Goal: Information Seeking & Learning: Learn about a topic

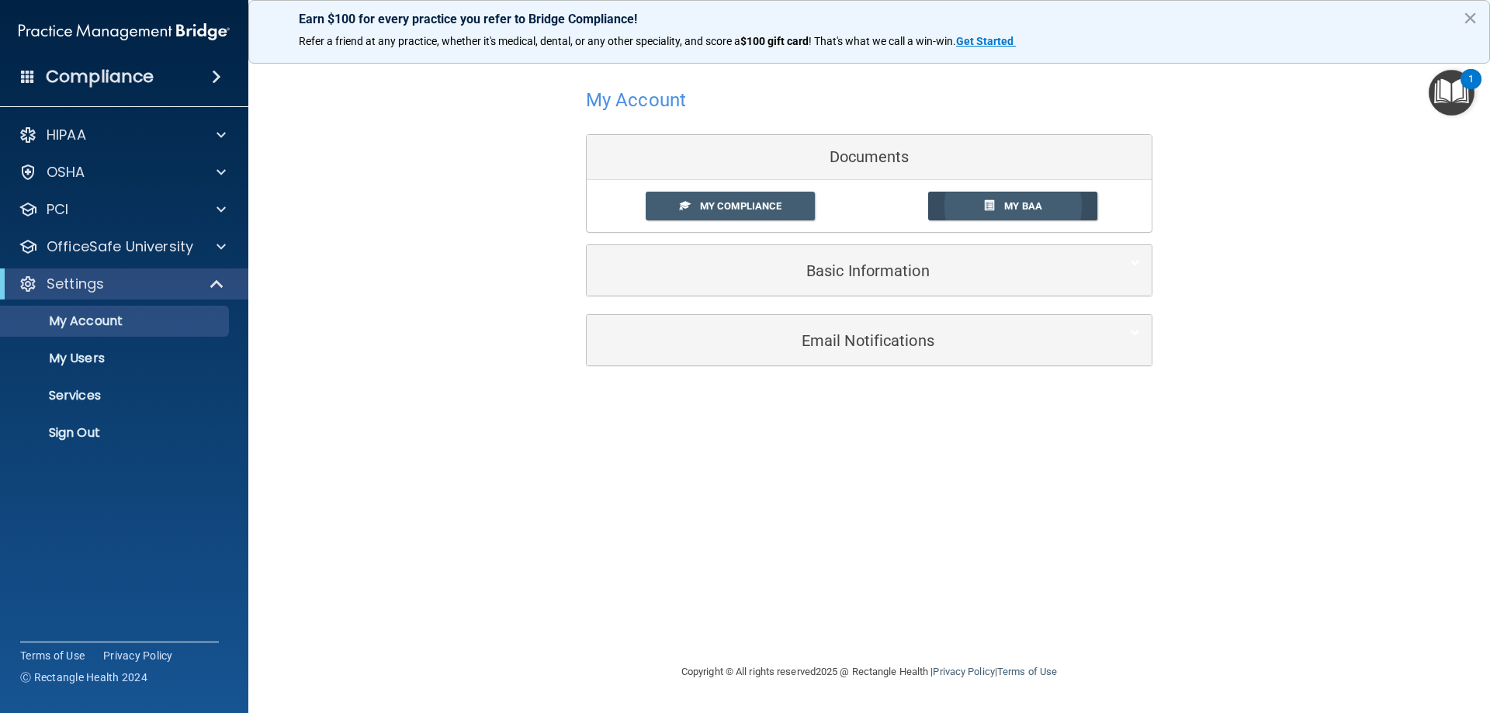
click at [1032, 211] on span "My BAA" at bounding box center [1023, 206] width 38 height 12
click at [743, 213] on link "My Compliance" at bounding box center [731, 206] width 170 height 29
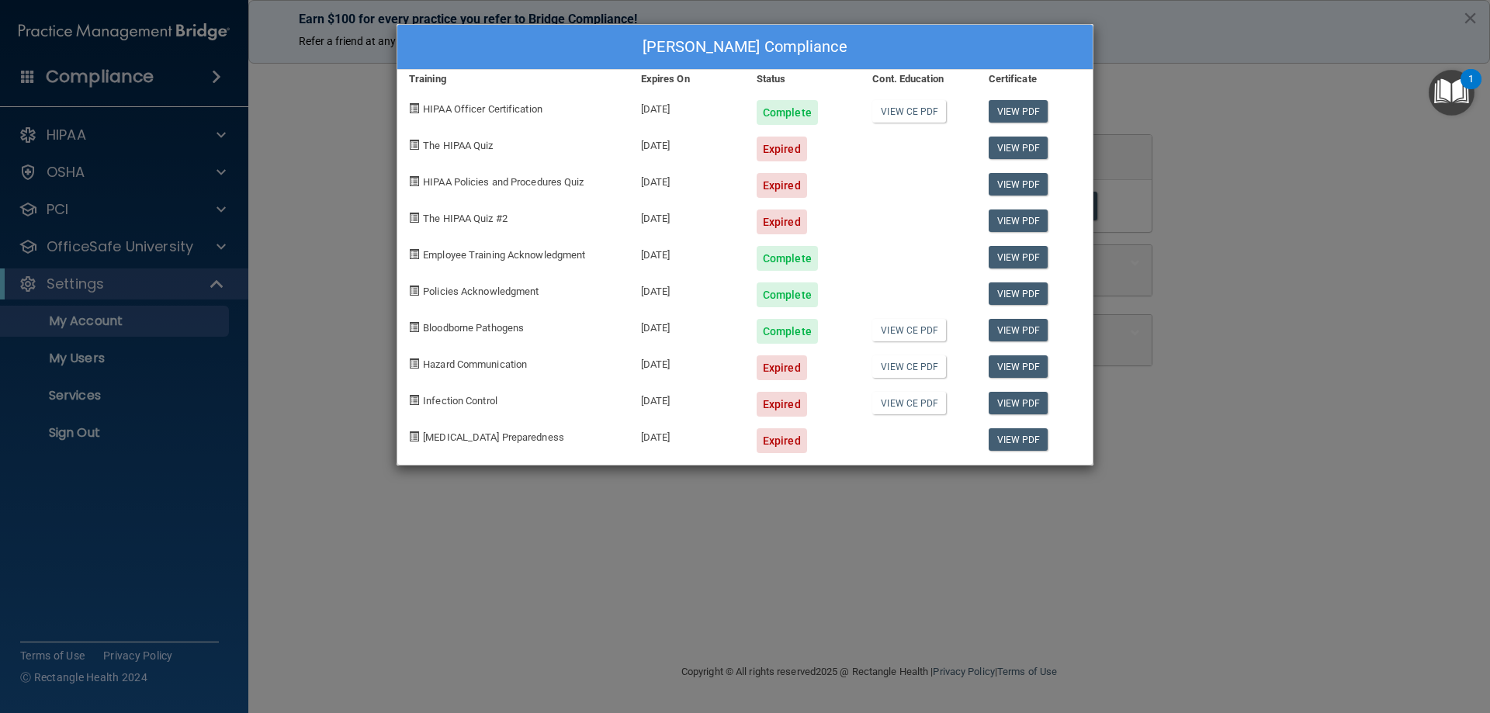
click at [786, 150] on div "Expired" at bounding box center [782, 149] width 50 height 25
click at [108, 253] on div "Christabel Delgadillo's Compliance Training Expires On Status Cont. Education C…" at bounding box center [745, 356] width 1490 height 713
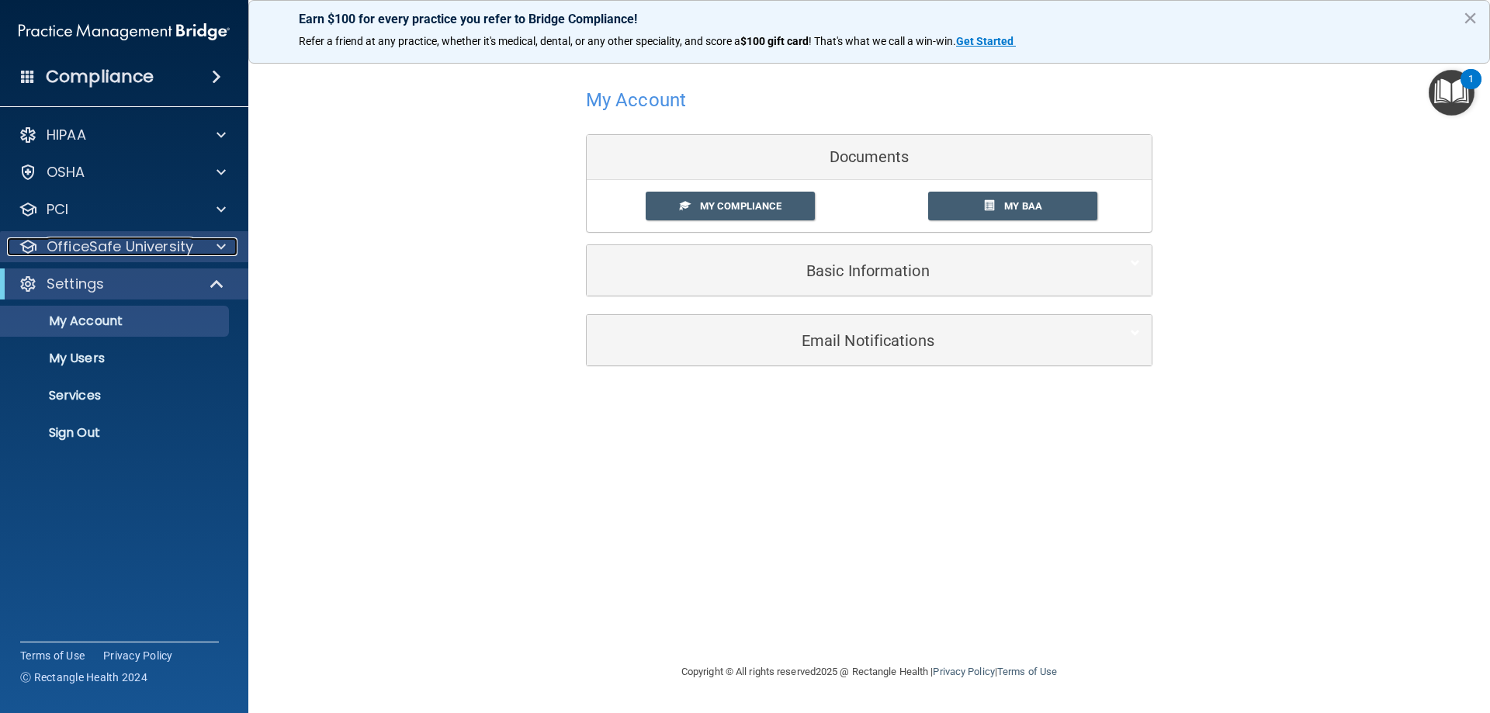
click at [216, 252] on div at bounding box center [218, 246] width 39 height 19
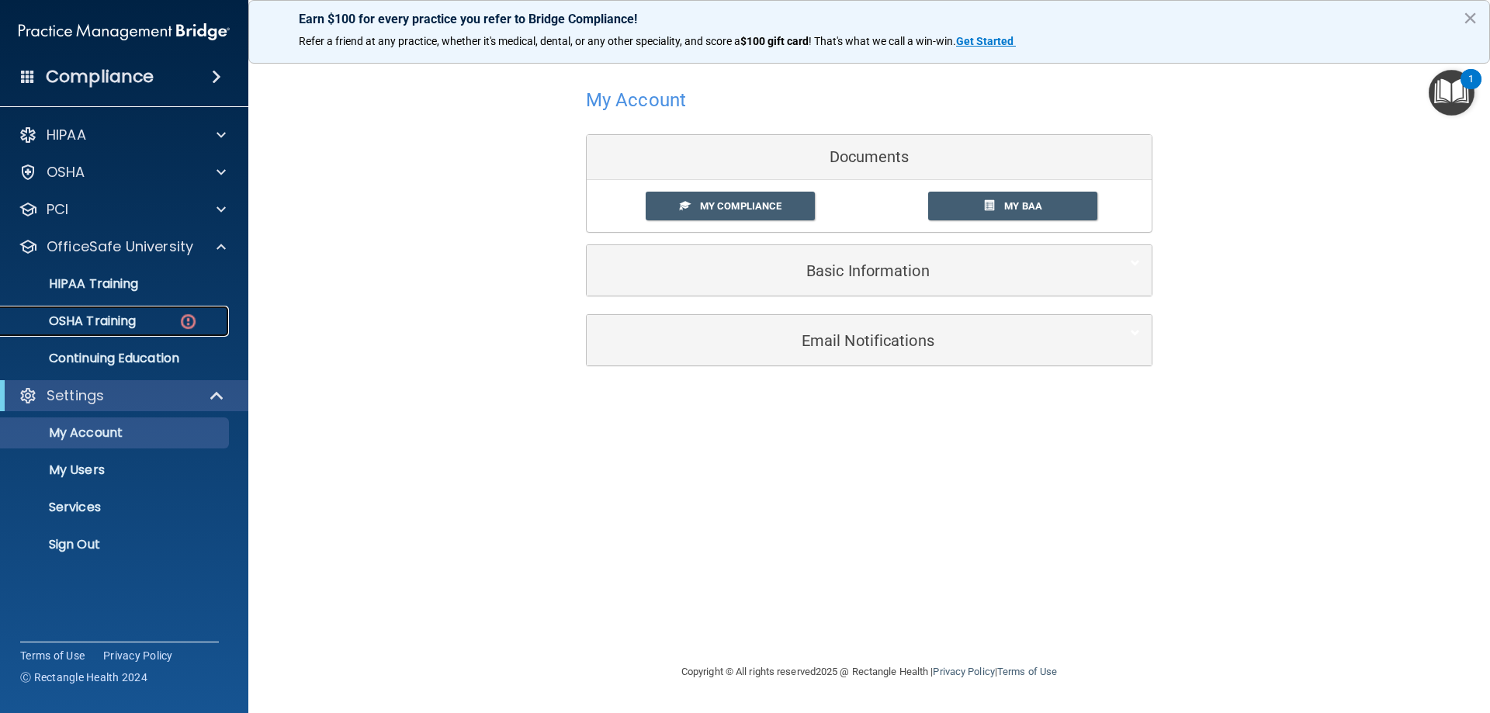
click at [109, 318] on p "OSHA Training" at bounding box center [73, 322] width 126 height 16
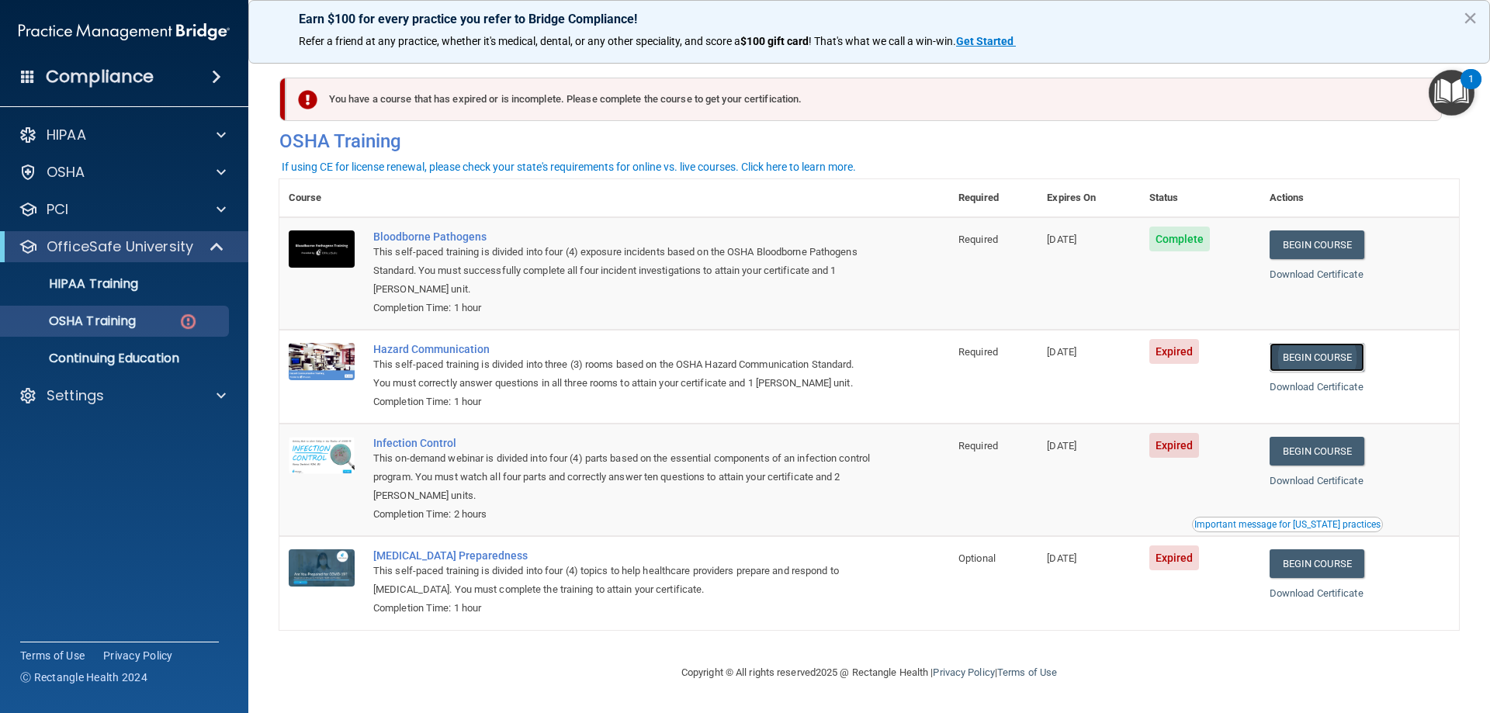
click at [1353, 359] on link "Begin Course" at bounding box center [1317, 357] width 95 height 29
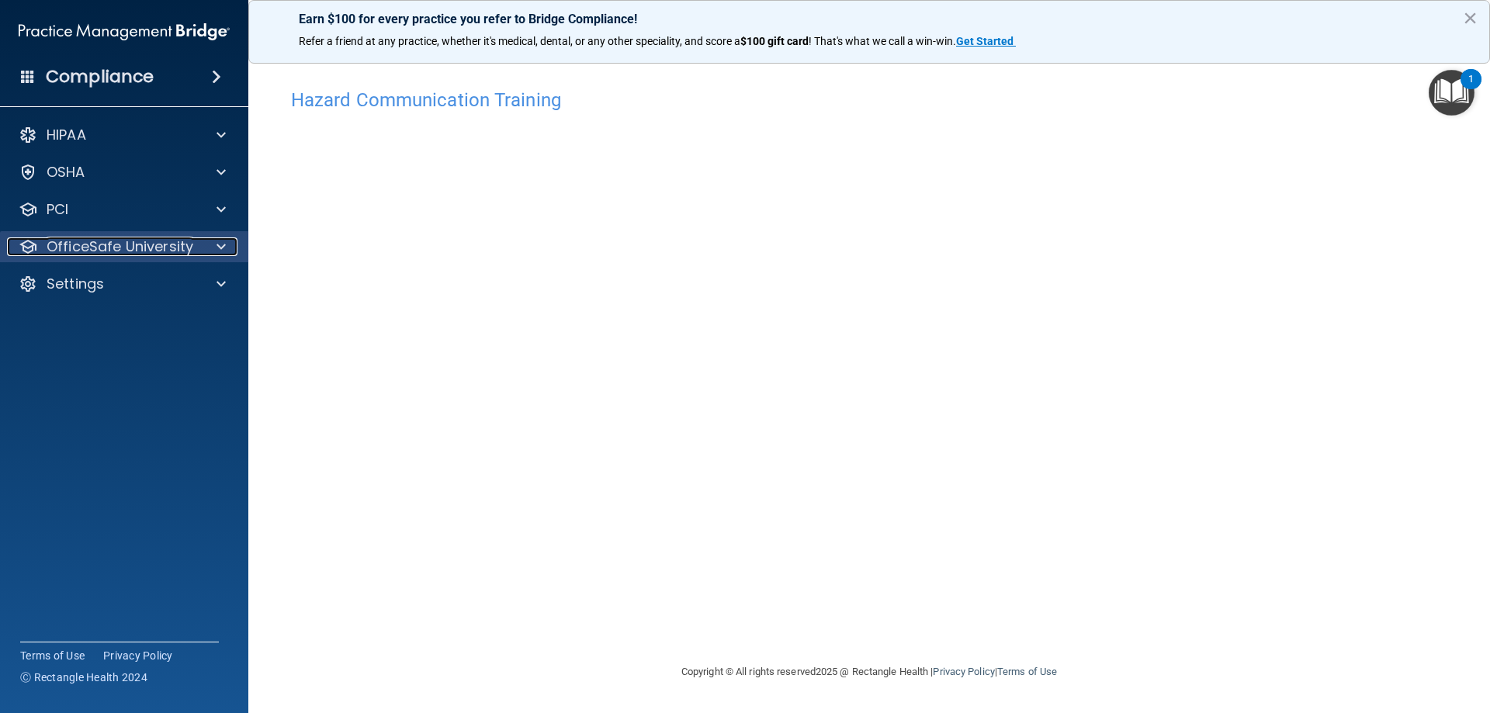
click at [202, 250] on div at bounding box center [218, 246] width 39 height 19
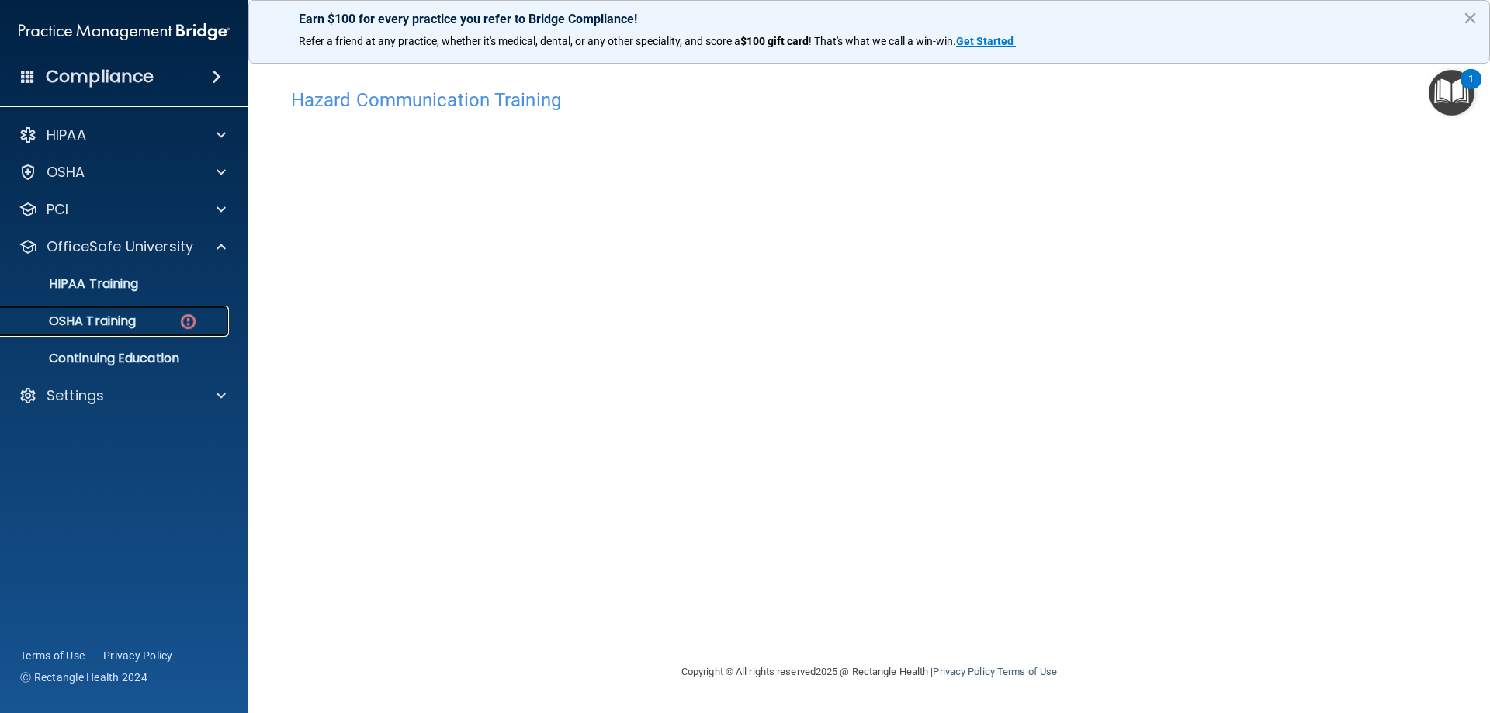
click at [135, 316] on p "OSHA Training" at bounding box center [73, 322] width 126 height 16
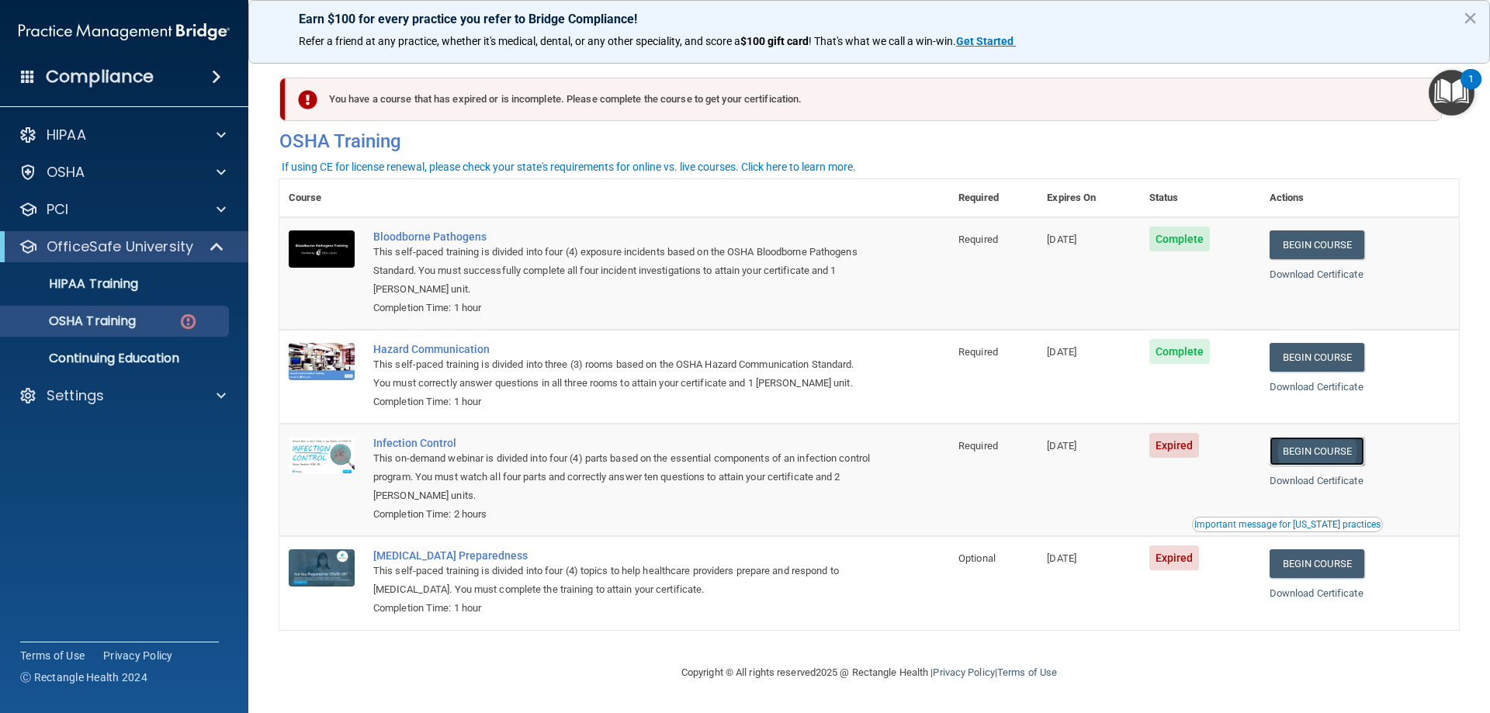
click at [1354, 451] on link "Begin Course" at bounding box center [1317, 451] width 95 height 29
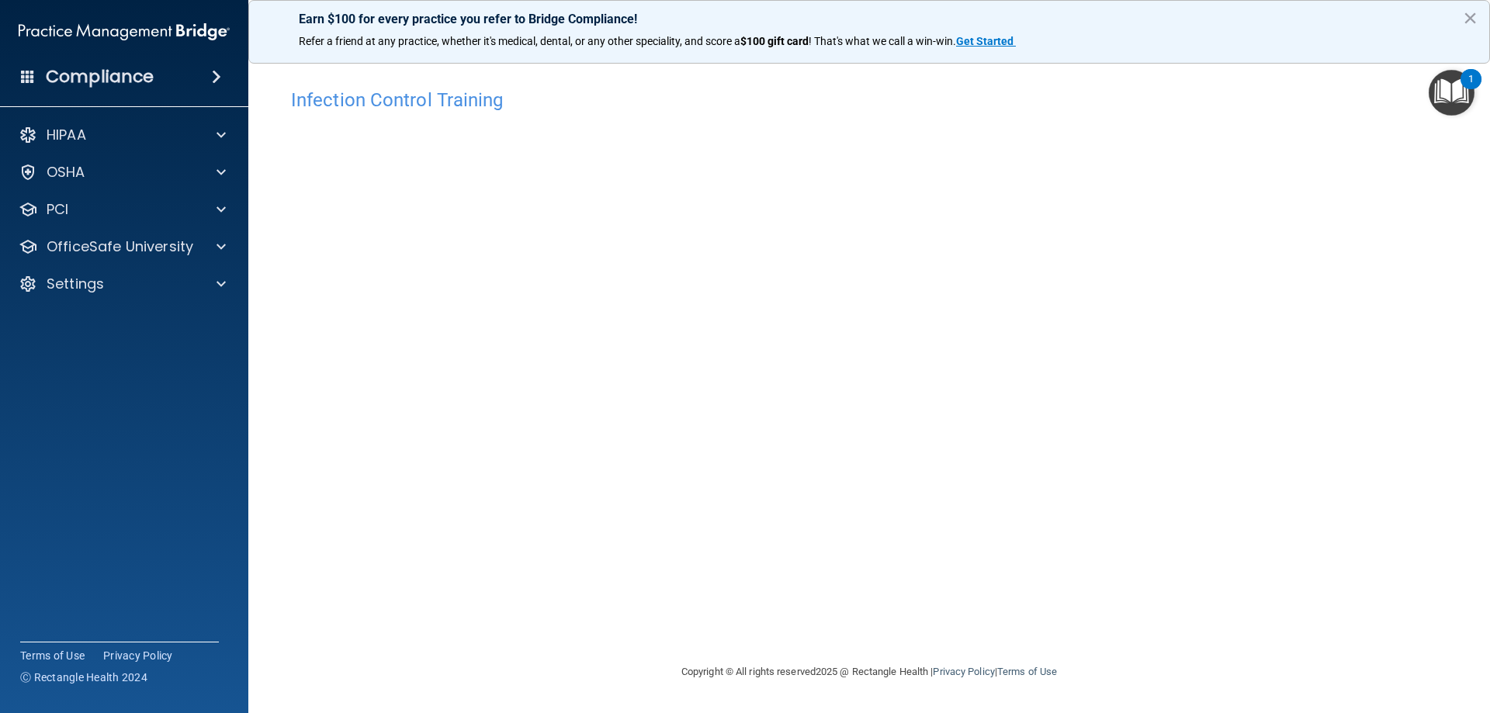
click at [1210, 275] on div "Infection Control Training This course doesn’t expire until 08/06/2025. Are you…" at bounding box center [869, 372] width 1180 height 582
click at [137, 255] on p "OfficeSafe University" at bounding box center [120, 246] width 147 height 19
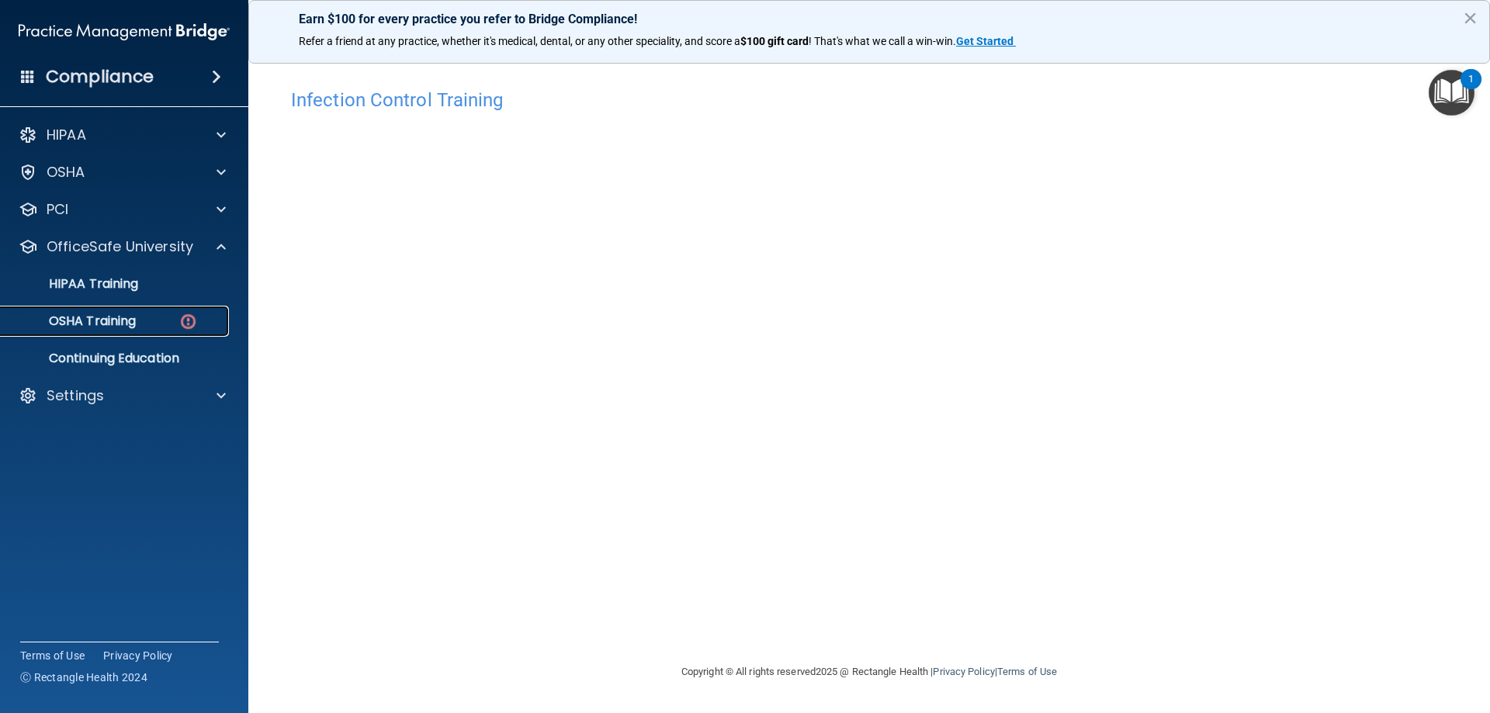
click at [162, 331] on link "OSHA Training" at bounding box center [106, 321] width 244 height 31
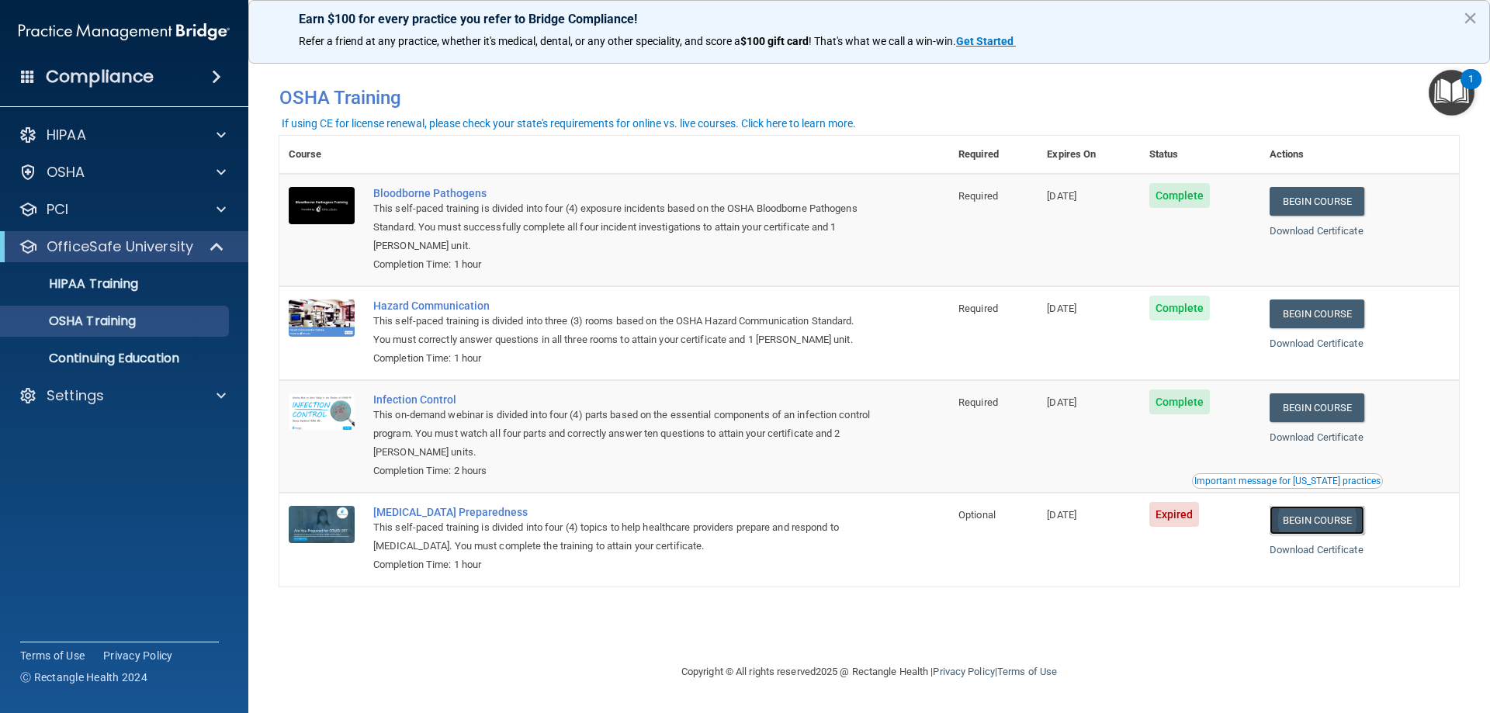
click at [1339, 528] on link "Begin Course" at bounding box center [1317, 520] width 95 height 29
click at [677, 552] on div "This self-paced training is divided into four (4) topics to help healthcare pro…" at bounding box center [622, 536] width 498 height 37
click at [1171, 520] on span "Expired" at bounding box center [1174, 514] width 50 height 25
click at [1338, 550] on link "Download Certificate" at bounding box center [1317, 550] width 94 height 12
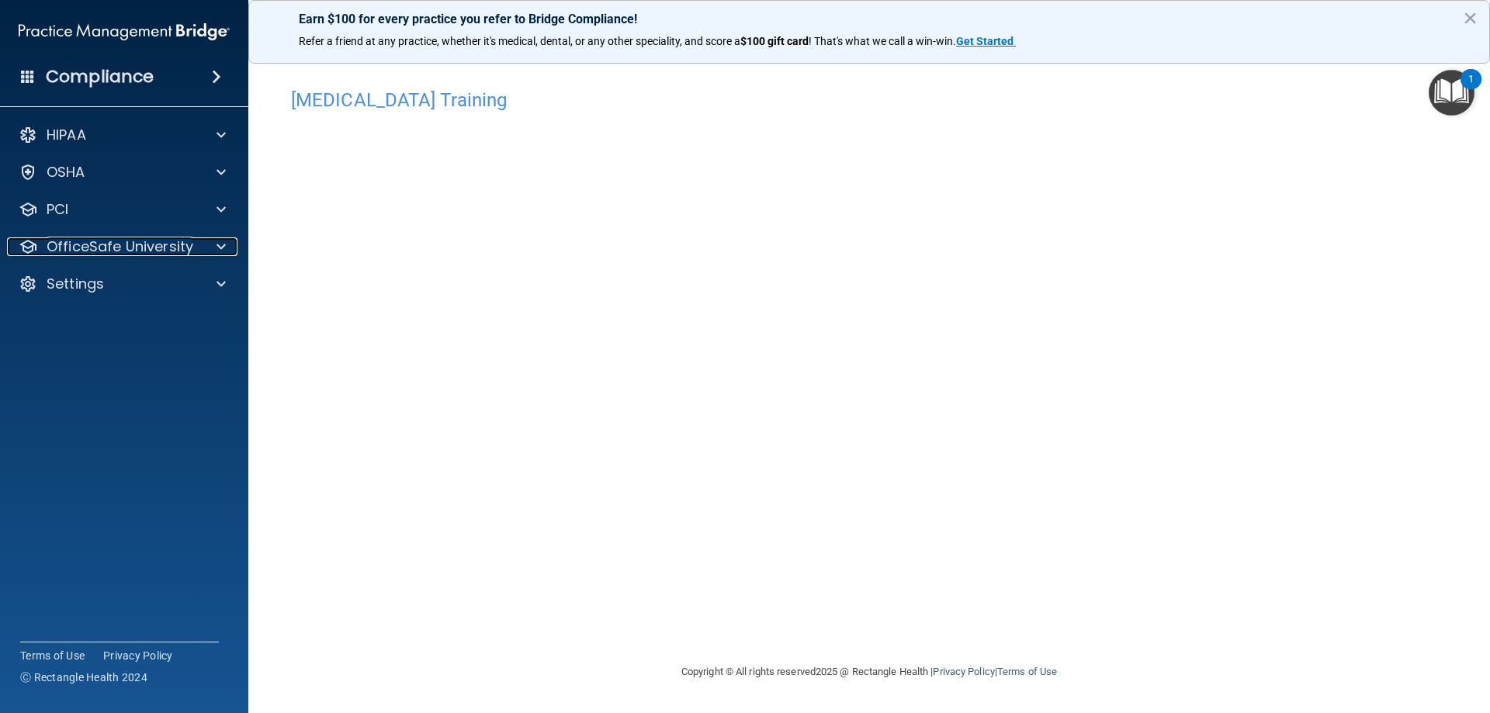
drag, startPoint x: 66, startPoint y: 250, endPoint x: 119, endPoint y: 273, distance: 57.7
click at [67, 251] on p "OfficeSafe University" at bounding box center [120, 246] width 147 height 19
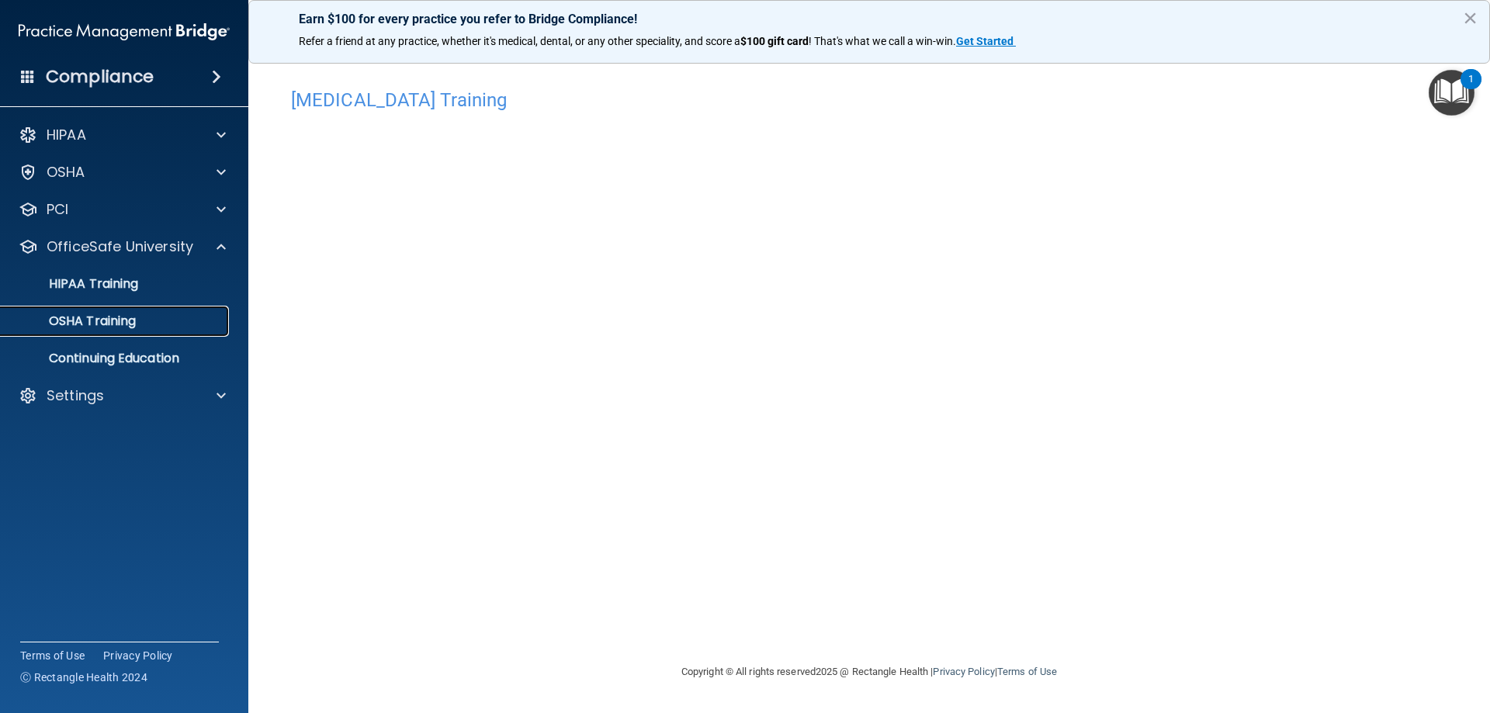
click at [116, 326] on p "OSHA Training" at bounding box center [73, 322] width 126 height 16
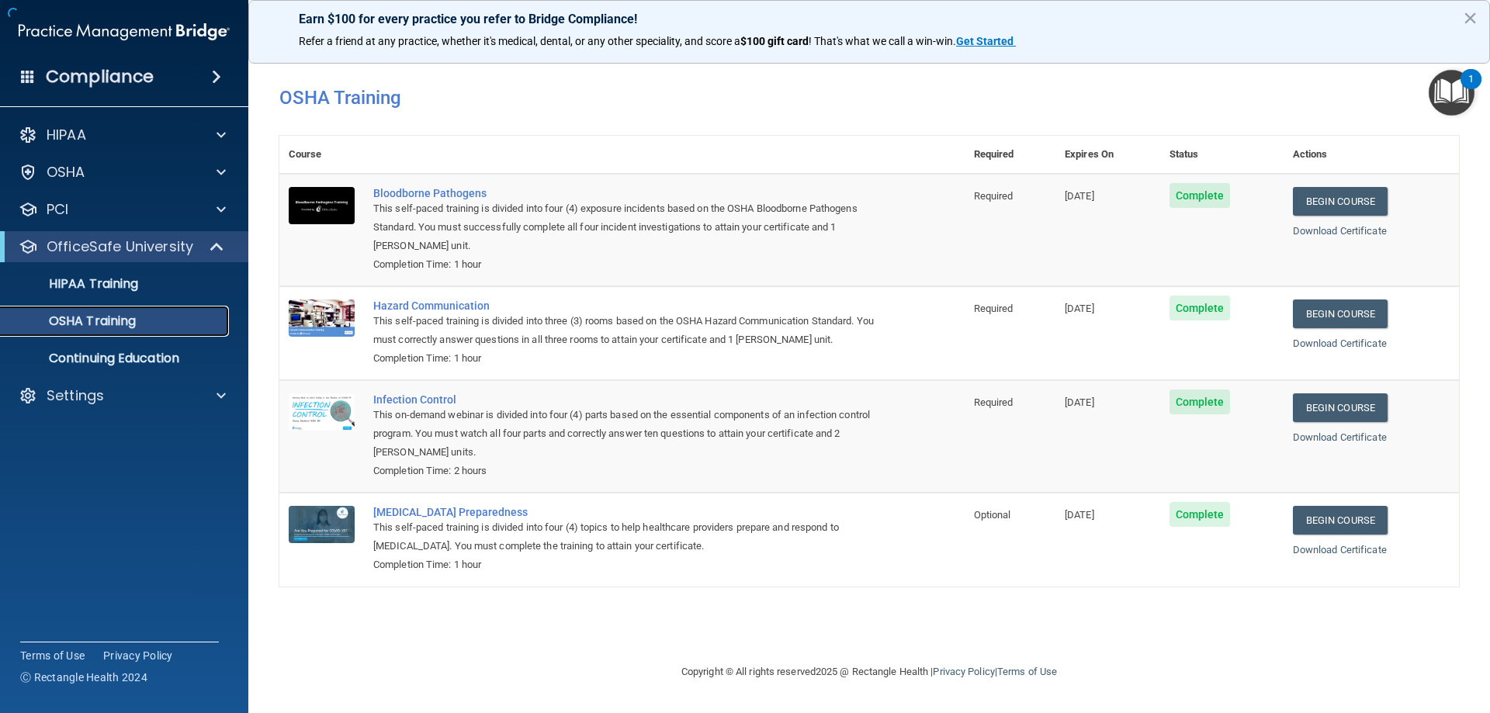
click at [140, 317] on div "OSHA Training" at bounding box center [116, 322] width 212 height 16
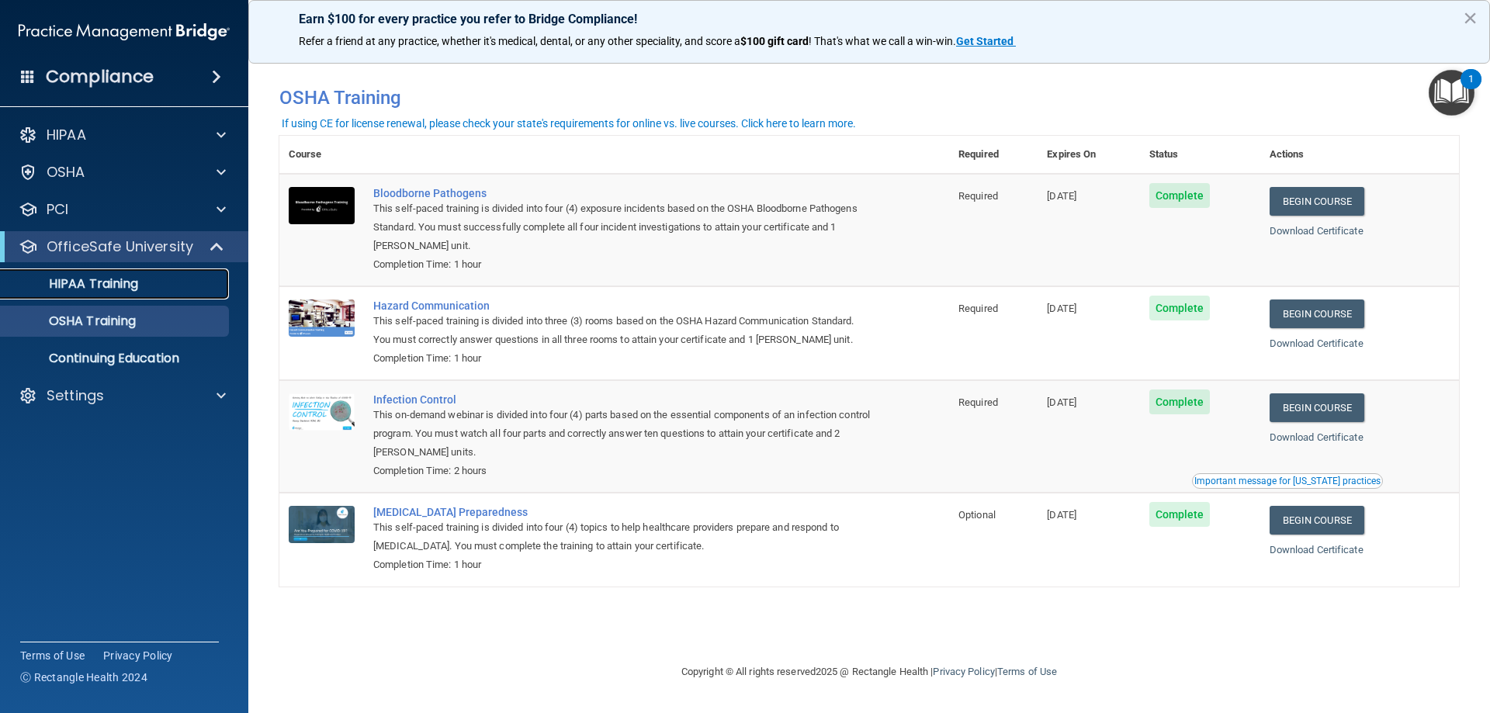
click at [138, 280] on p "HIPAA Training" at bounding box center [74, 284] width 128 height 16
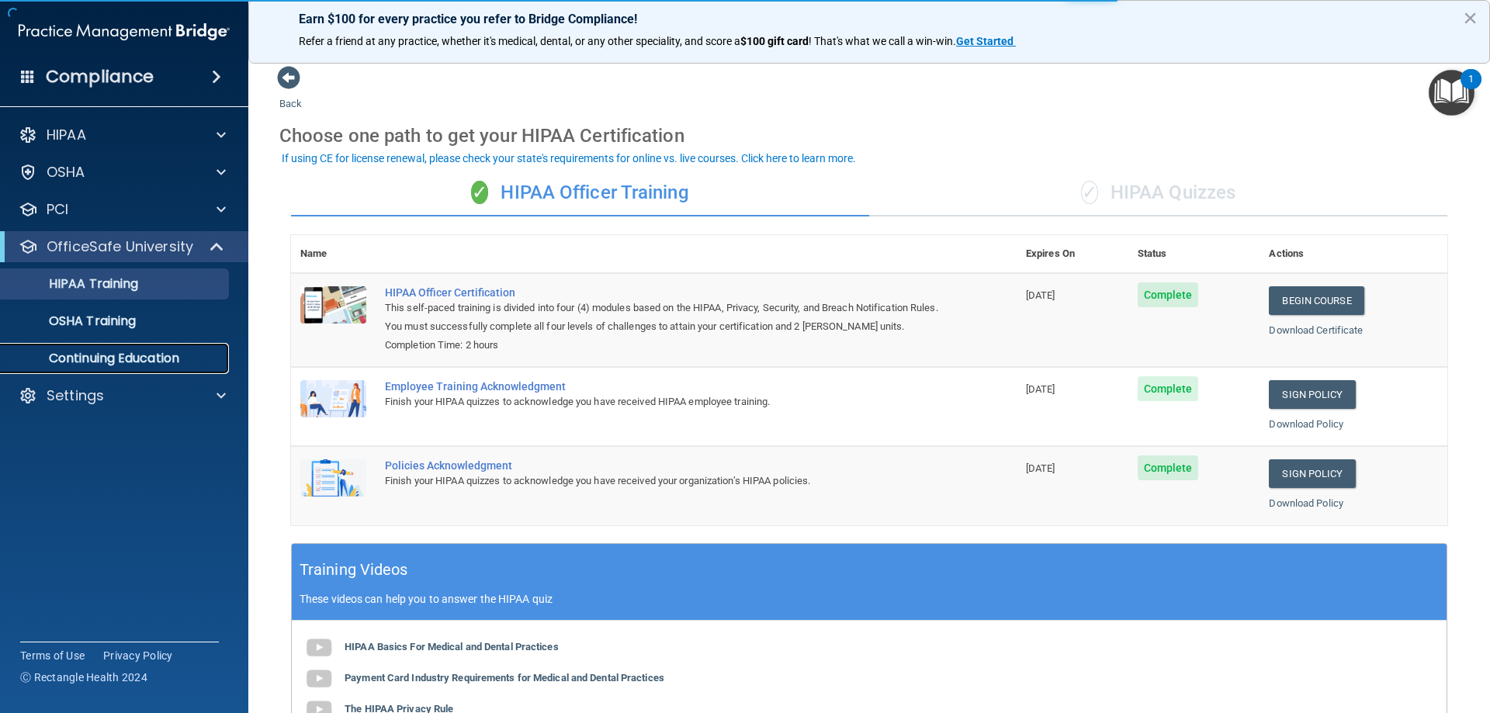
click at [137, 365] on p "Continuing Education" at bounding box center [116, 359] width 212 height 16
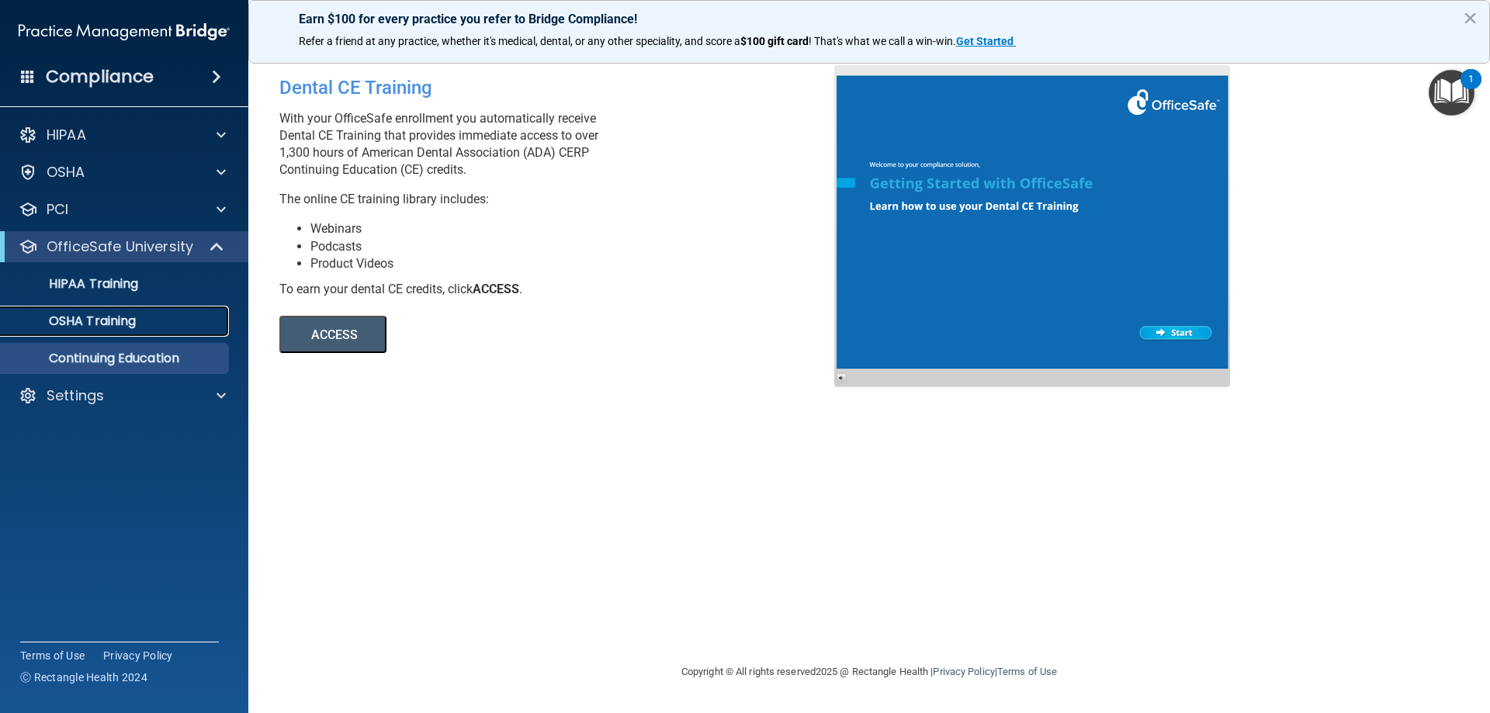
click at [119, 314] on p "OSHA Training" at bounding box center [73, 322] width 126 height 16
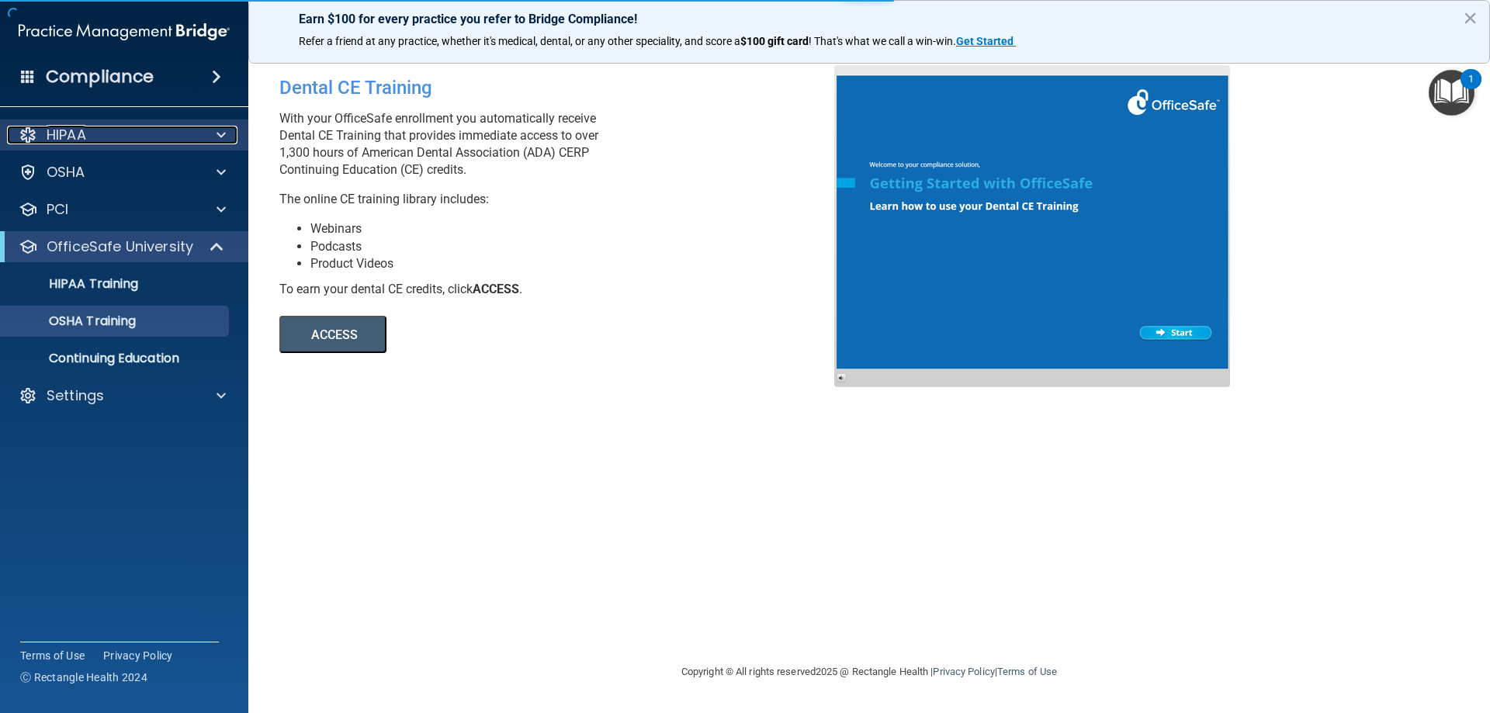
click at [210, 133] on div at bounding box center [218, 135] width 39 height 19
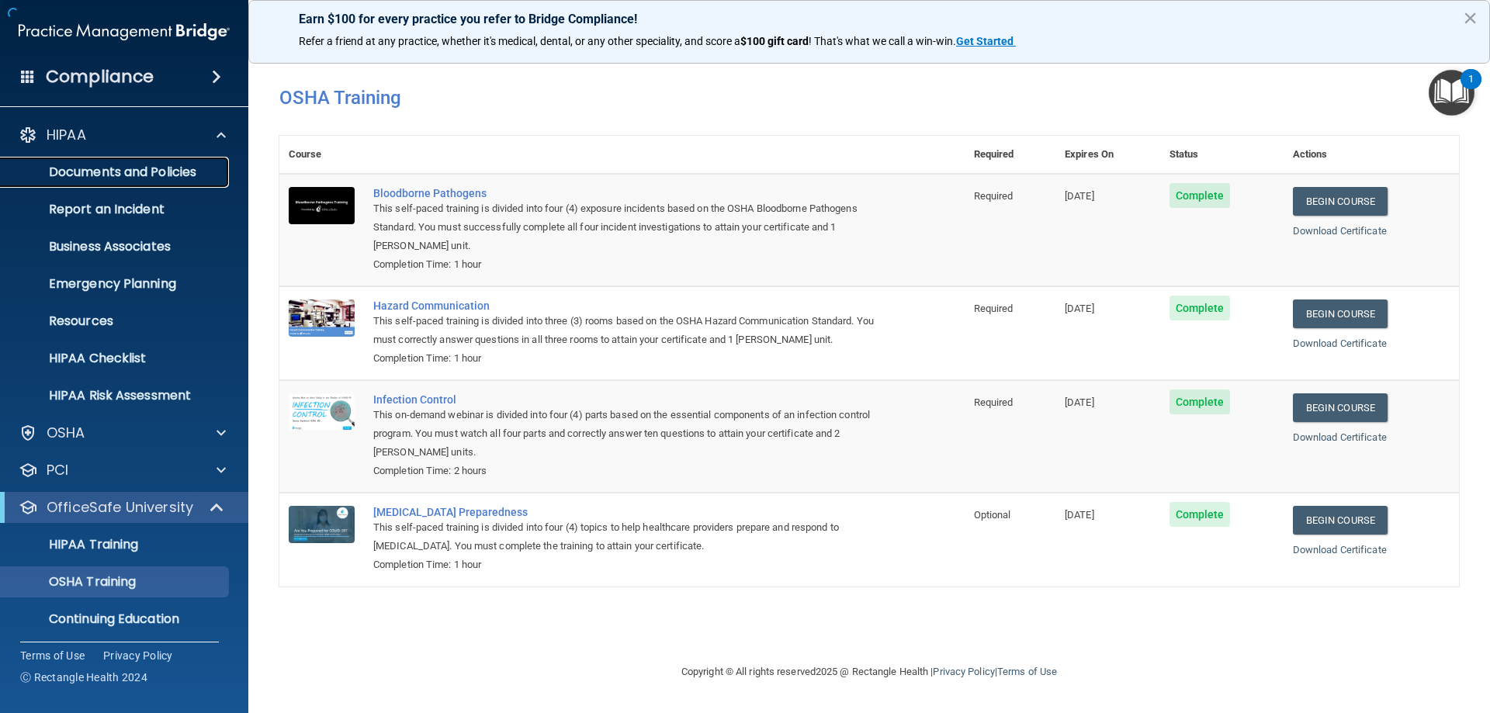
click at [144, 178] on p "Documents and Policies" at bounding box center [116, 173] width 212 height 16
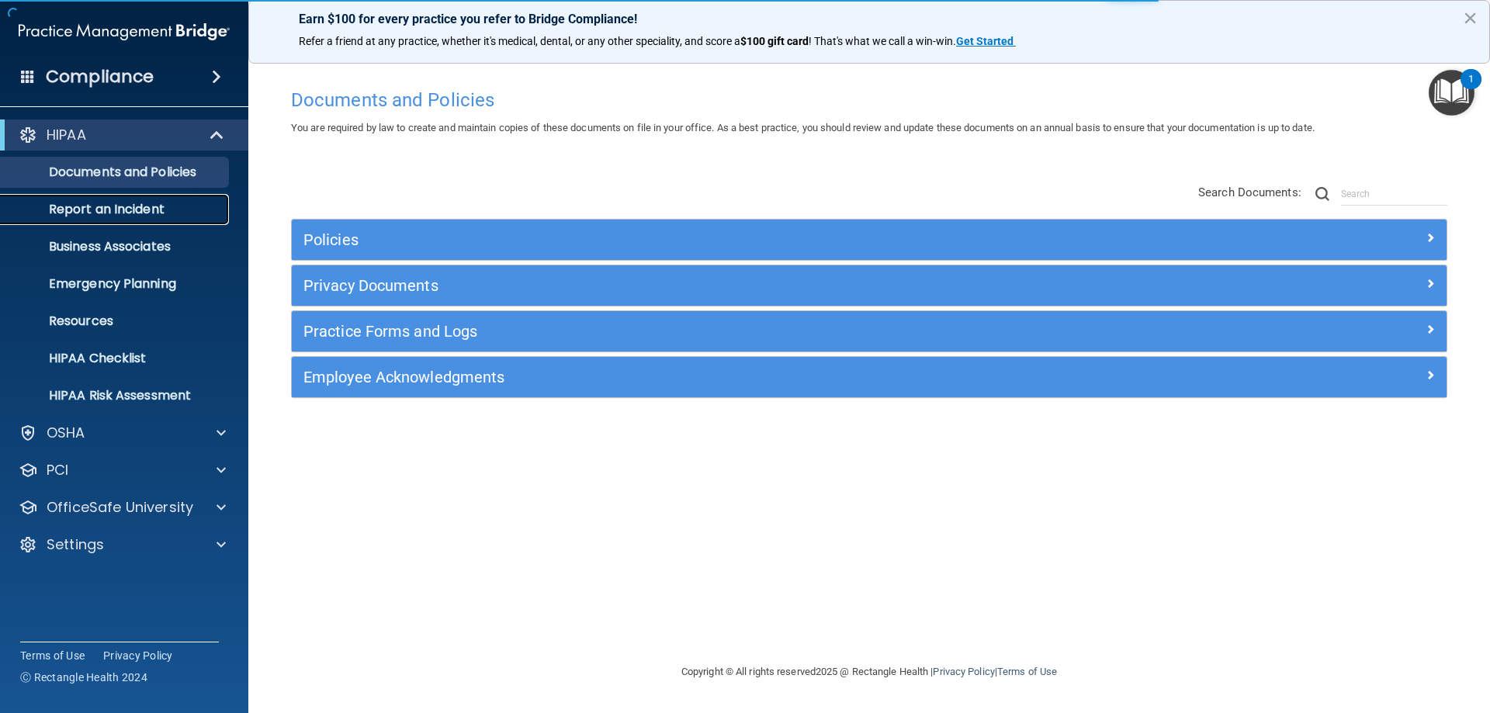
click at [131, 220] on link "Report an Incident" at bounding box center [106, 209] width 244 height 31
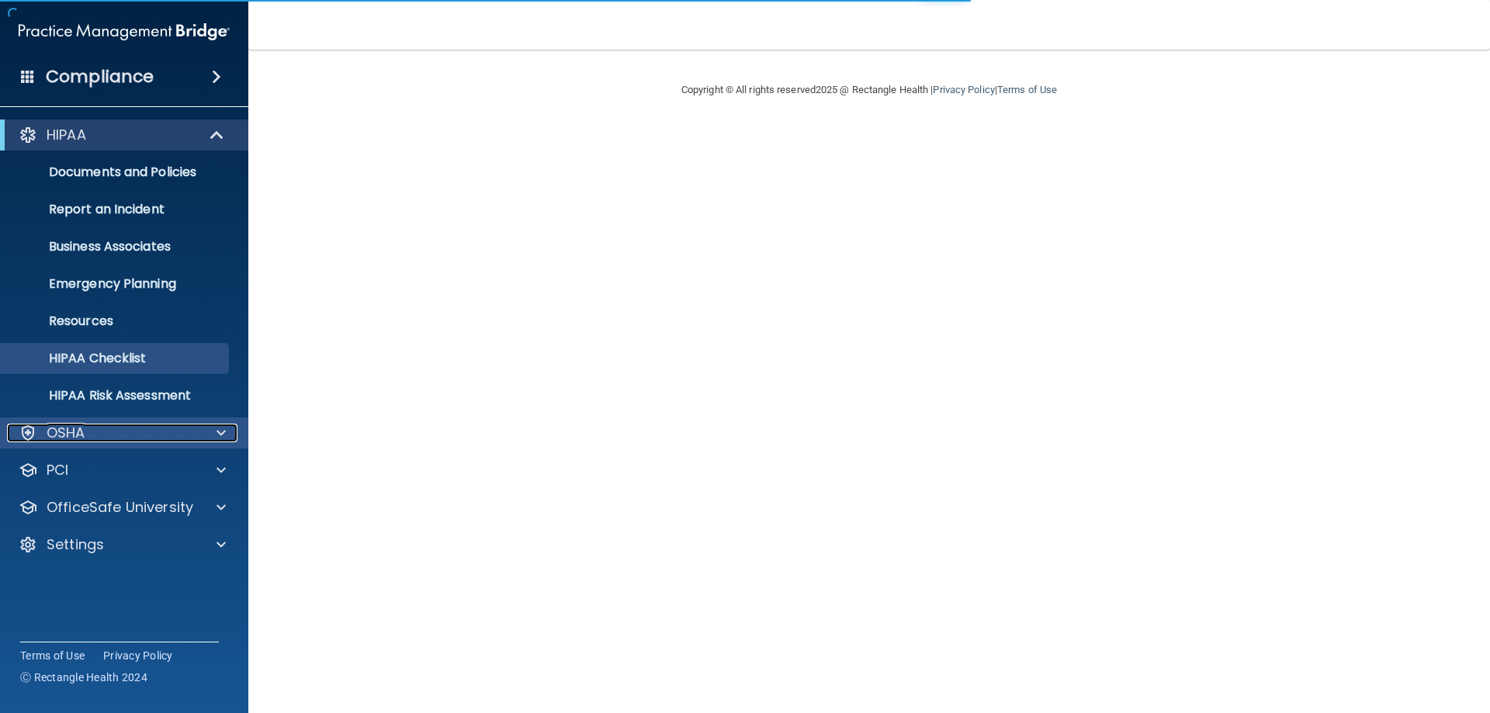
click at [101, 439] on div "OSHA" at bounding box center [103, 433] width 192 height 19
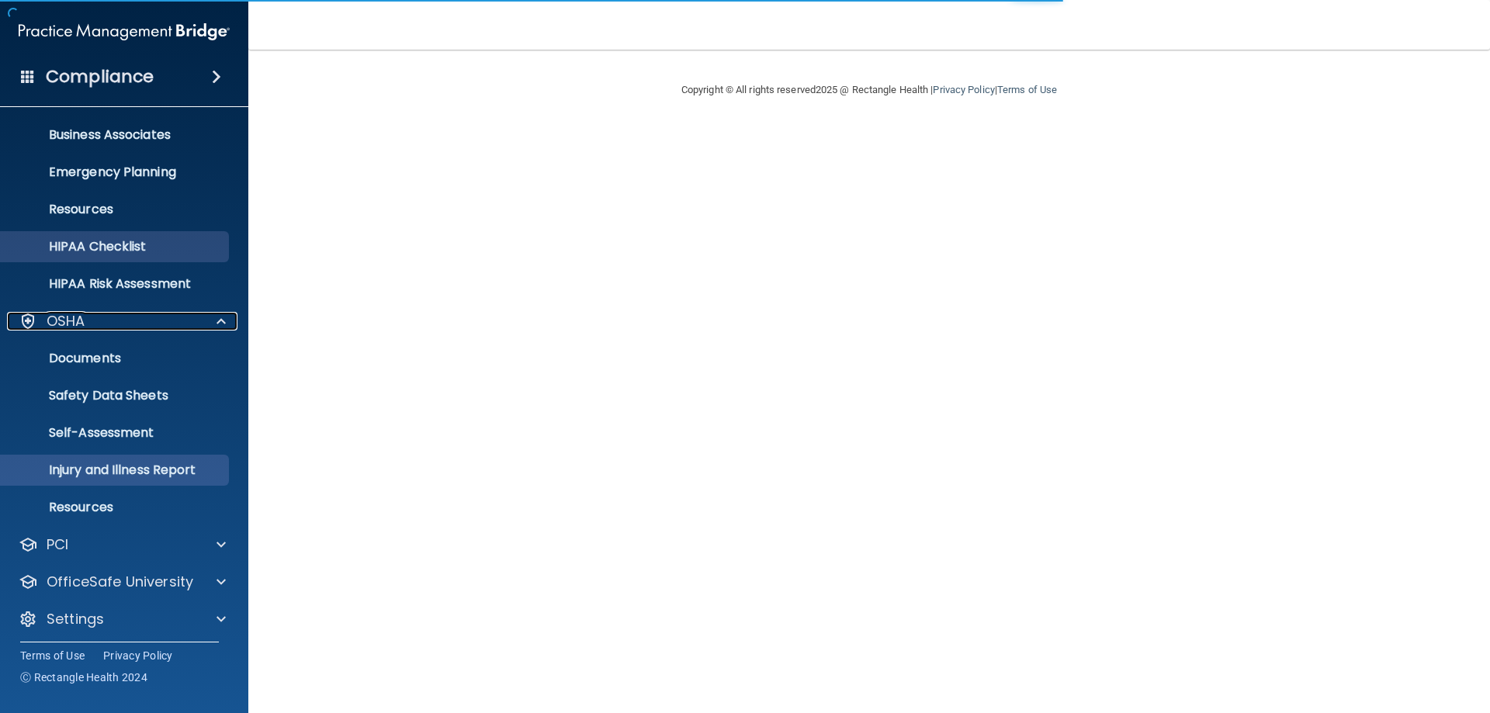
scroll to position [117, 0]
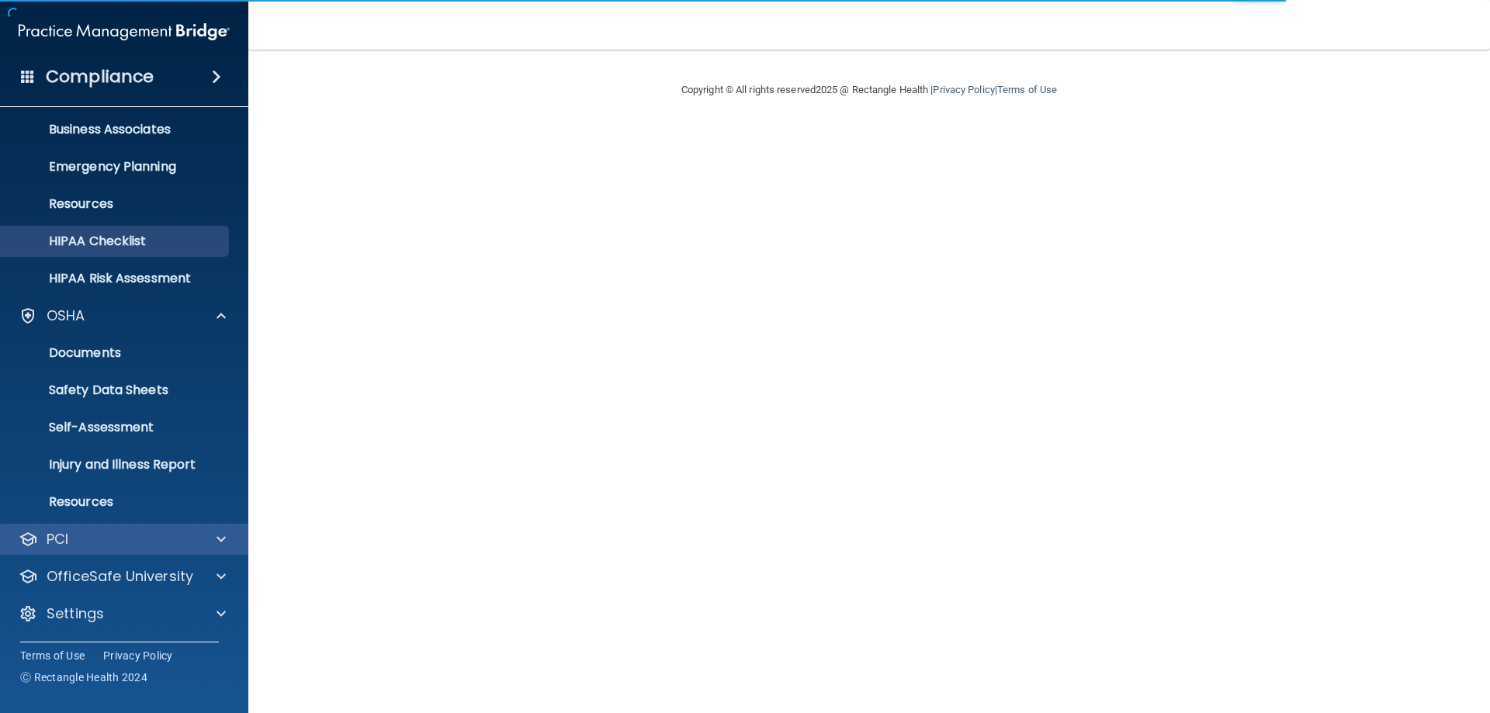
click at [115, 549] on div "PCI" at bounding box center [124, 539] width 249 height 31
click at [219, 541] on span at bounding box center [221, 539] width 9 height 19
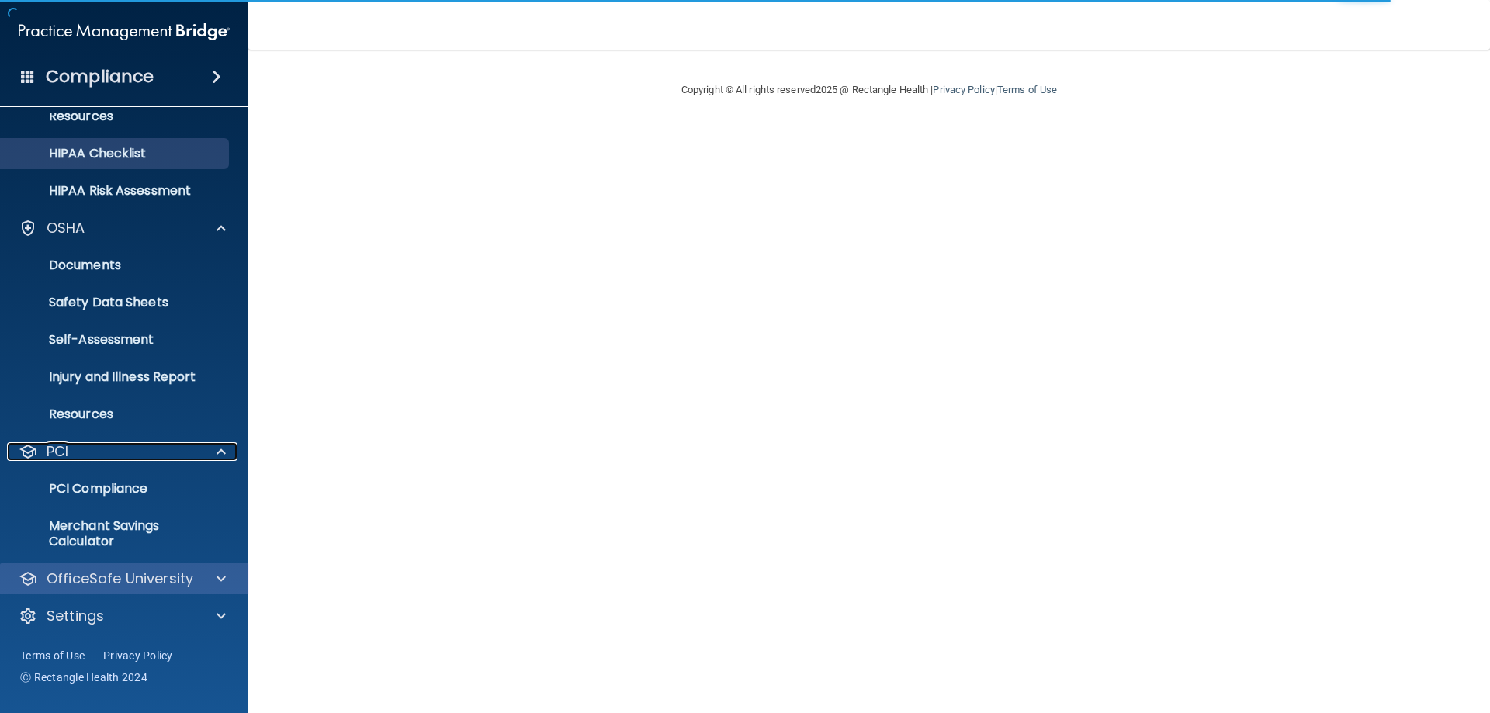
scroll to position [207, 0]
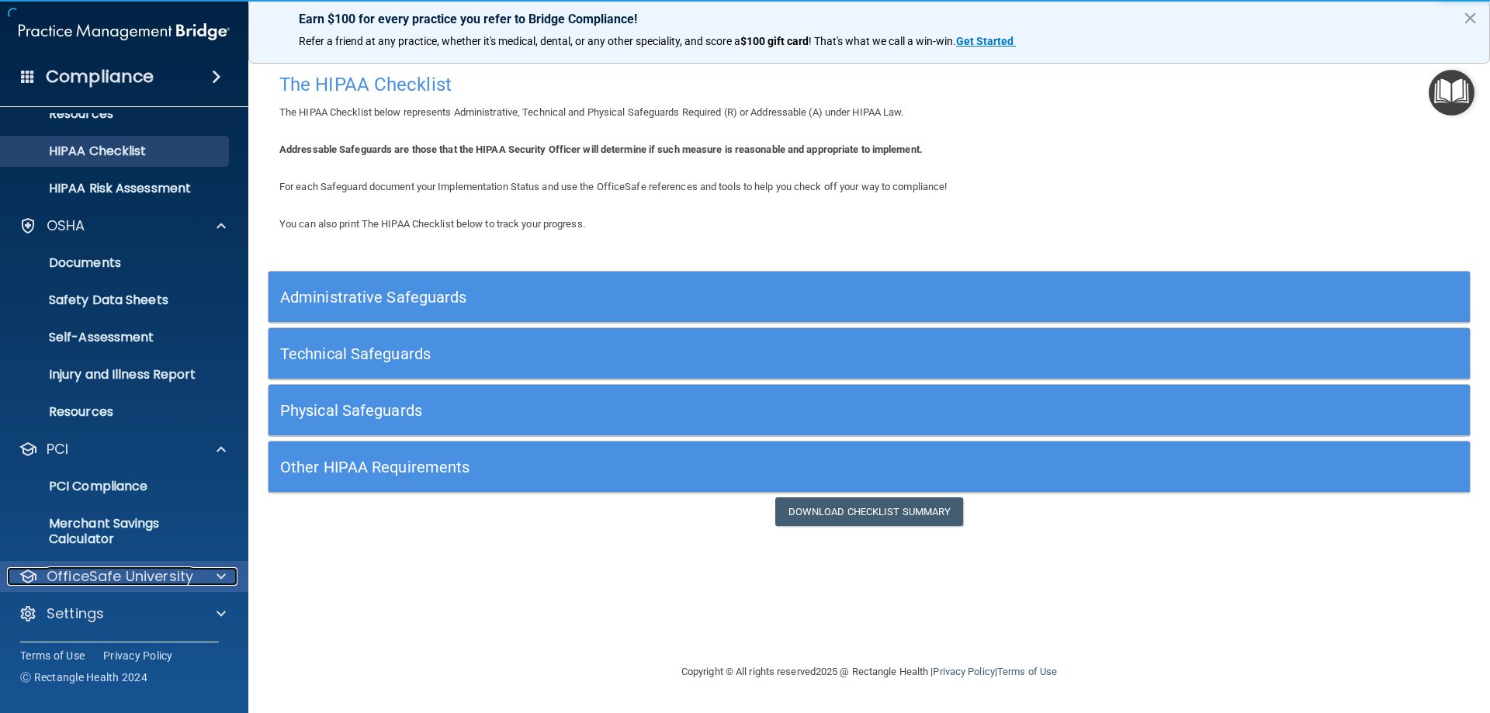
click at [210, 570] on div at bounding box center [218, 576] width 39 height 19
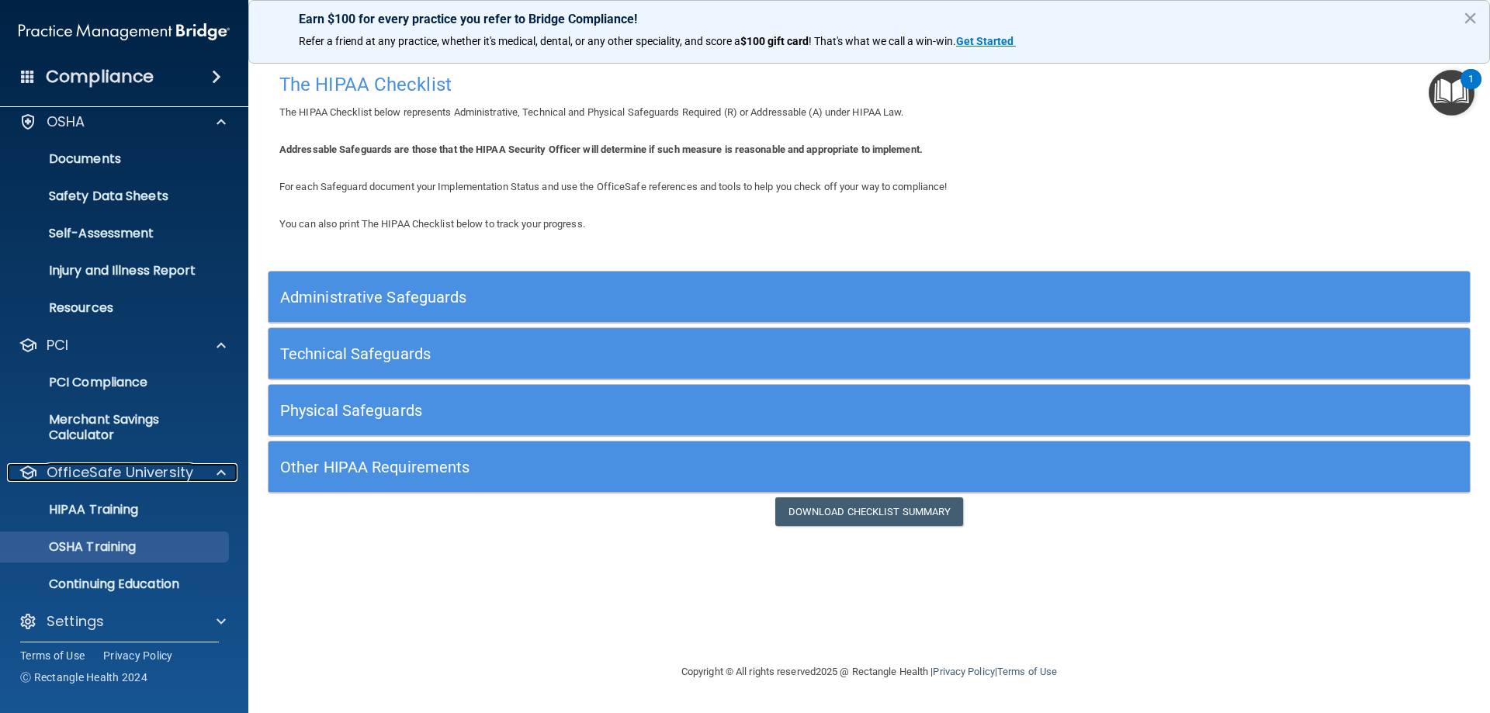
scroll to position [319, 0]
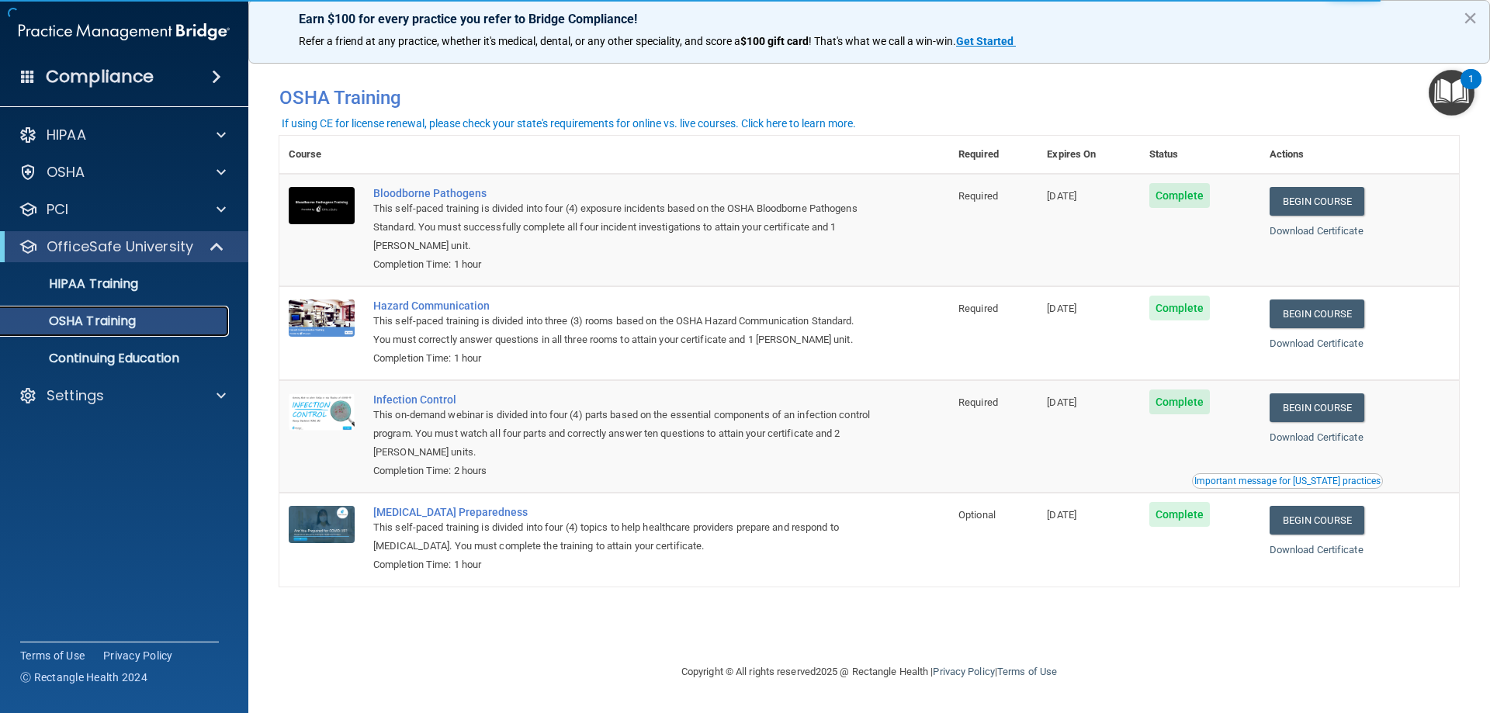
click at [140, 324] on div "OSHA Training" at bounding box center [116, 322] width 212 height 16
